Goal: Task Accomplishment & Management: Use online tool/utility

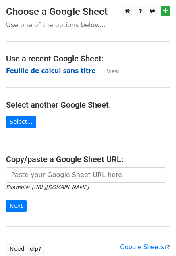
click at [67, 70] on strong "Feuille de calcul sans titre" at bounding box center [50, 70] width 89 height 7
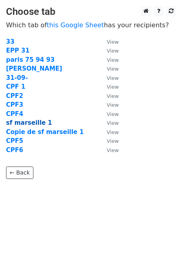
click at [17, 123] on strong "sf marseille 1" at bounding box center [29, 122] width 46 height 7
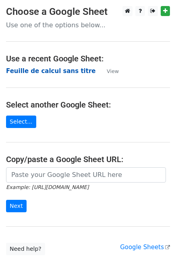
click at [53, 74] on strong "Feuille de calcul sans titre" at bounding box center [50, 70] width 89 height 7
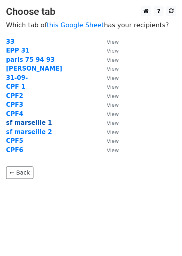
click at [25, 119] on strong "sf marseille 1" at bounding box center [29, 122] width 46 height 7
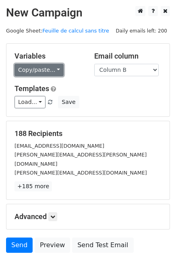
click at [45, 67] on link "Copy/paste..." at bounding box center [38, 70] width 49 height 12
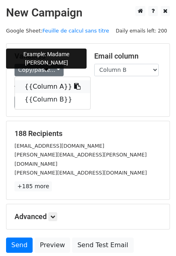
click at [43, 86] on link "{{Column A}}" at bounding box center [52, 86] width 75 height 13
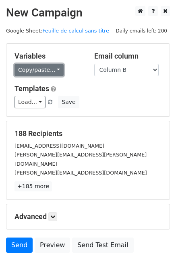
click at [36, 72] on link "Copy/paste..." at bounding box center [38, 70] width 49 height 12
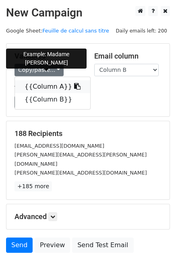
click at [39, 86] on link "{{Column A}}" at bounding box center [52, 86] width 75 height 13
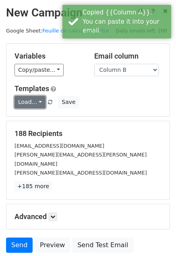
click at [29, 98] on link "Load..." at bounding box center [29, 102] width 31 height 12
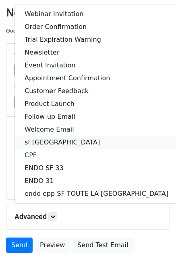
click at [48, 143] on link "sf [GEOGRAPHIC_DATA]" at bounding box center [96, 142] width 163 height 13
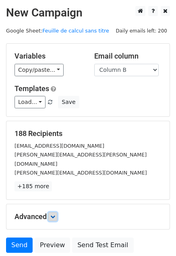
click at [57, 213] on link at bounding box center [52, 217] width 9 height 9
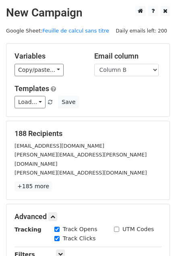
click at [114, 227] on input "UTM Codes" at bounding box center [116, 229] width 5 height 5
click at [117, 227] on input "UTM Codes" at bounding box center [116, 229] width 5 height 5
checkbox input "false"
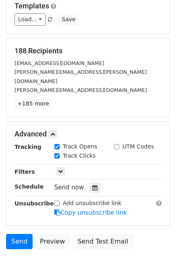
scroll to position [87, 0]
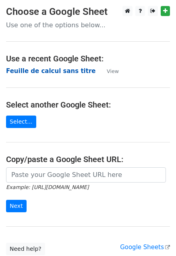
click at [71, 68] on strong "Feuille de calcul sans titre" at bounding box center [50, 70] width 89 height 7
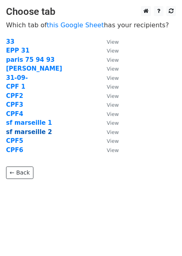
click at [31, 129] on strong "sf marseille 2" at bounding box center [29, 132] width 46 height 7
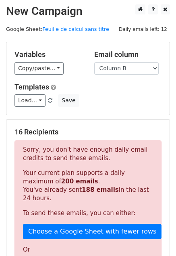
scroll to position [1, 0]
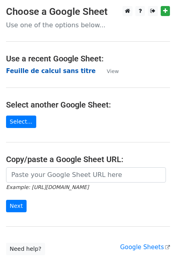
click at [40, 70] on strong "Feuille de calcul sans titre" at bounding box center [50, 70] width 89 height 7
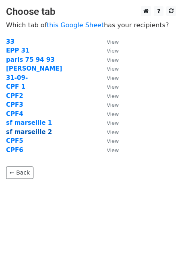
click at [34, 129] on strong "sf marseille 2" at bounding box center [29, 132] width 46 height 7
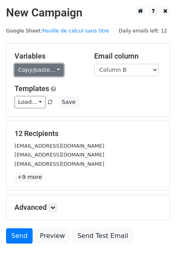
click at [41, 64] on link "Copy/paste..." at bounding box center [38, 70] width 49 height 12
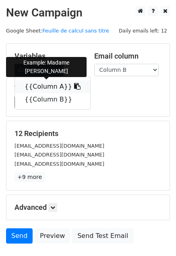
click at [42, 91] on link "{{Column A}}" at bounding box center [52, 86] width 75 height 13
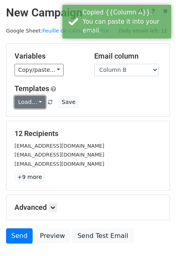
click at [32, 103] on link "Load..." at bounding box center [29, 102] width 31 height 12
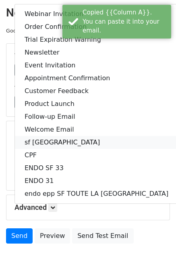
click at [35, 146] on link "sf [GEOGRAPHIC_DATA]" at bounding box center [96, 142] width 163 height 13
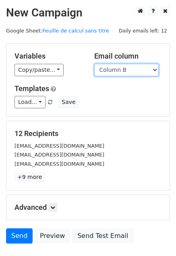
click at [144, 66] on select "Column A Column B" at bounding box center [126, 70] width 64 height 12
